Goal: Information Seeking & Learning: Learn about a topic

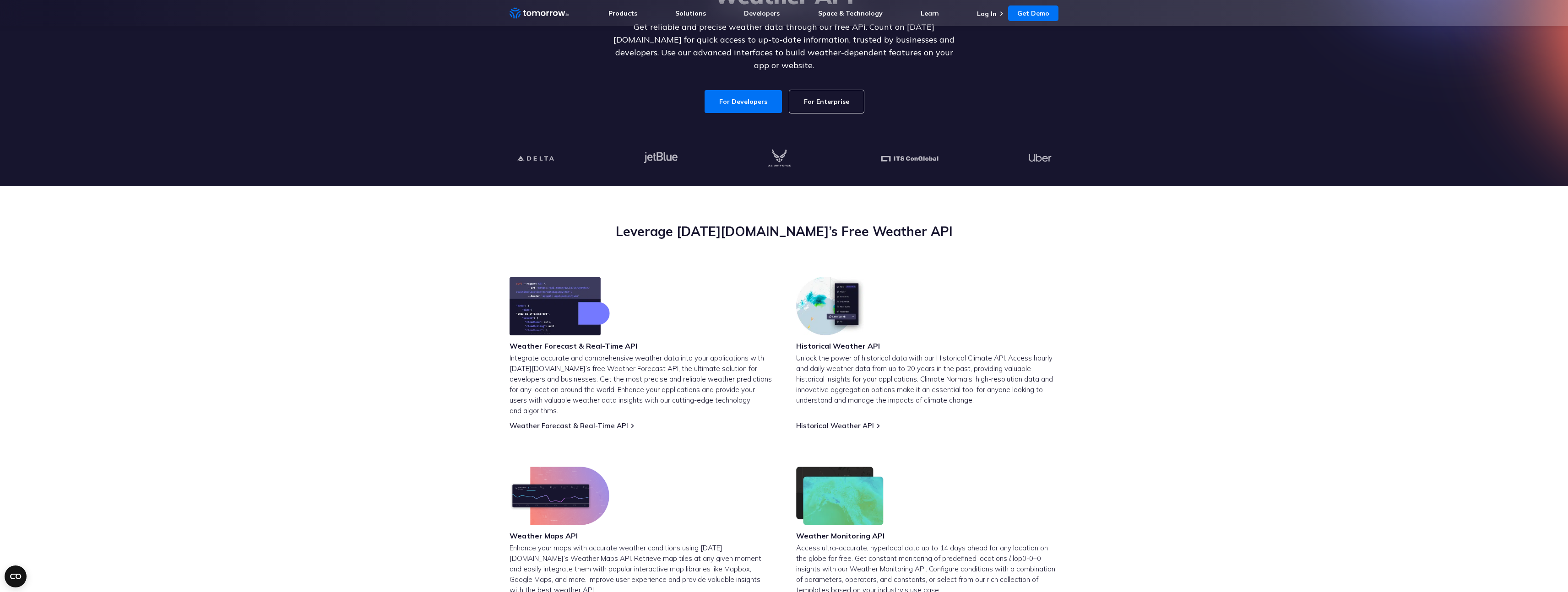
scroll to position [322, 0]
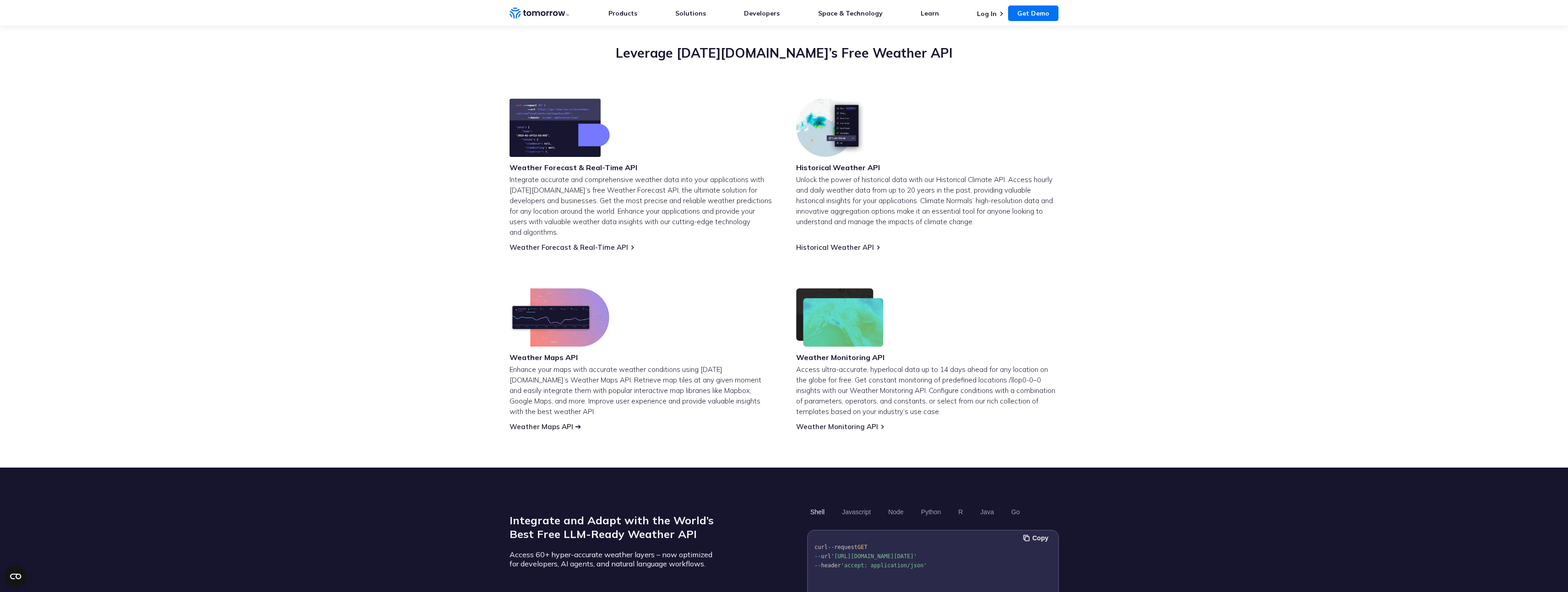
click at [515, 422] on link "Weather Maps API" at bounding box center [541, 426] width 64 height 9
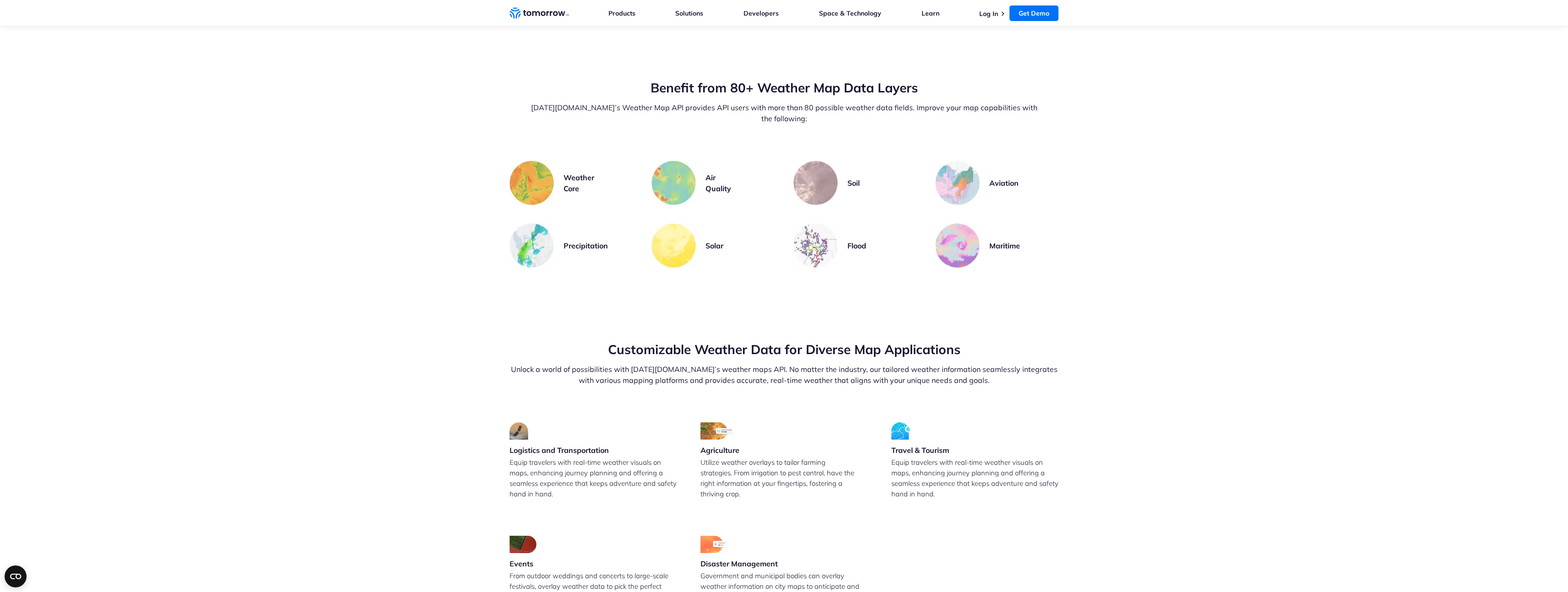
scroll to position [1878, 0]
click at [959, 156] on img at bounding box center [957, 181] width 49 height 49
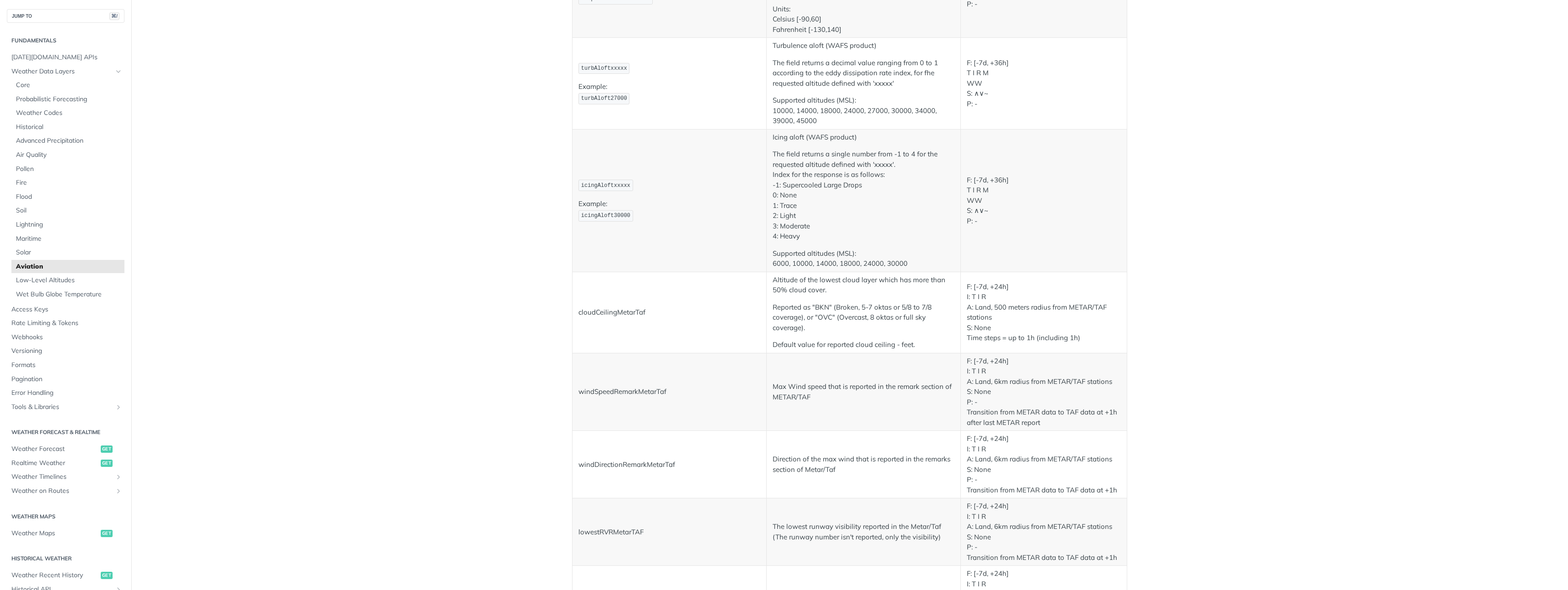
scroll to position [1562, 0]
